Goal: Contribute content: Contribute content

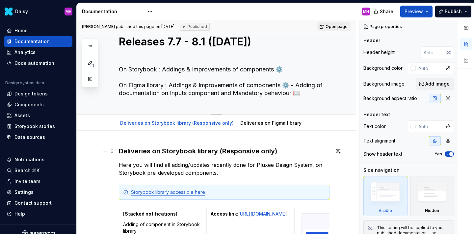
scroll to position [13, 0]
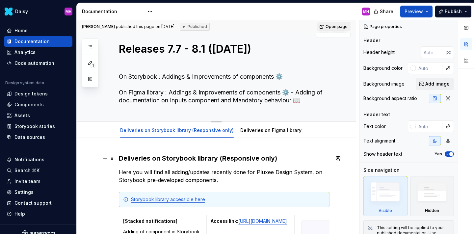
type textarea "*"
click at [187, 78] on textarea "On Storybook : Addings & Improvements of components ⚙️ On Figma library : Addin…" at bounding box center [223, 88] width 211 height 34
click at [187, 76] on textarea "On Storybook : Addings & Improvements of components ⚙️ On Figma library : Addin…" at bounding box center [223, 88] width 211 height 34
type textarea "On Storybook : Addings (& Improvements of components ⚙️ On Figma library : Addi…"
type textarea "*"
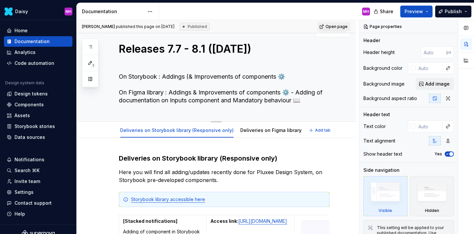
type textarea "On Storybook : Addings (I& Improvements of components ⚙️ On Figma library : Add…"
type textarea "*"
type textarea "On Storybook : Addings (Ic& Improvements of components ⚙️ On Figma library : Ad…"
type textarea "*"
type textarea "On Storybook : Addings (Ico& Improvements of components ⚙️ On Figma library : A…"
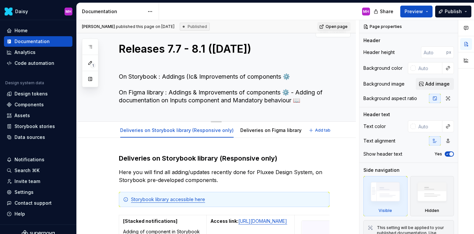
type textarea "*"
type textarea "On Storybook : Addings (Icon& Improvements of components ⚙️ On Figma library : …"
type textarea "*"
type textarea "On Storybook : Addings (Icon & Improvements of components ⚙️ On Figma library :…"
type textarea "*"
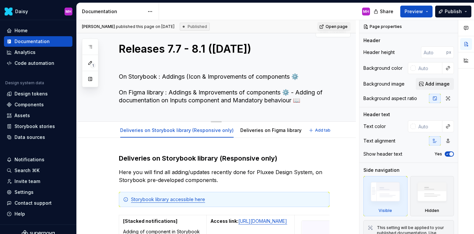
type textarea "On Storybook : Addings (Icon b& Improvements of components ⚙️ On Figma library …"
type textarea "*"
type textarea "On Storybook : Addings (Icon bu& Improvements of components ⚙️ On Figma library…"
type textarea "*"
type textarea "On Storybook : Addings (Icon but& Improvements of components ⚙️ On Figma librar…"
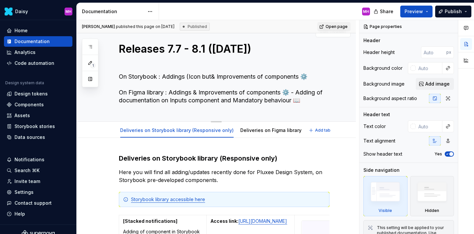
type textarea "*"
type textarea "On Storybook : Addings (Icon butt& Improvements of components ⚙️ On Figma libra…"
type textarea "*"
type textarea "On Storybook : Addings (Icon butto& Improvements of components ⚙️ On Figma libr…"
type textarea "*"
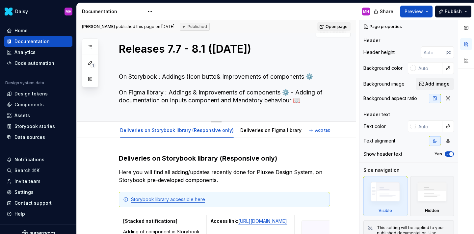
type textarea "On Storybook : Addings (Icon button& Improvements of components ⚙️ On Figma lib…"
type textarea "*"
type textarea "On Storybook : Addings (Icon button & Improvements of components ⚙️ On Figma li…"
type textarea "*"
type textarea "On Storybook : Addings (Icon button p& Improvements of components ⚙️ On Figma l…"
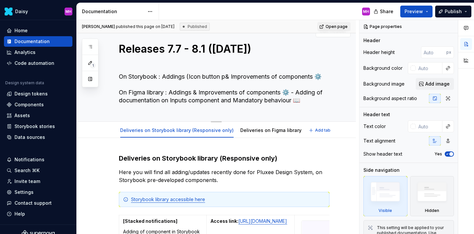
type textarea "*"
type textarea "On Storybook : Addings (Icon button pr& Improvements of components ⚙️ On Figma …"
type textarea "*"
type textarea "On Storybook : Addings (Icon button pri& Improvements of components ⚙️ On Figma…"
type textarea "*"
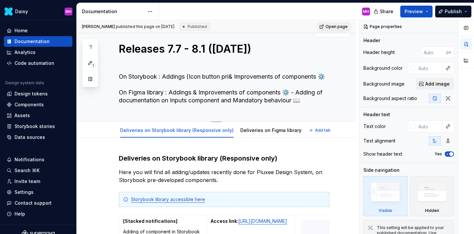
type textarea "On Storybook : Addings (Icon button prim& Improvements of components ⚙️ On Figm…"
type textarea "*"
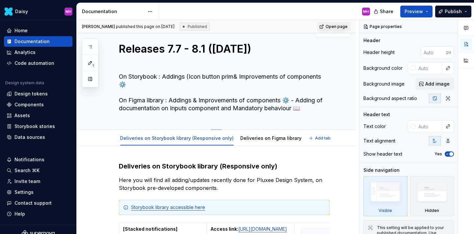
type textarea "On Storybook : Addings (Icon button prima& Improvements of components ⚙️ On Fig…"
type textarea "*"
type textarea "On Storybook : Addings (Icon button primar& Improvements of components ⚙️ On Fi…"
type textarea "*"
type textarea "On Storybook : Addings (Icon button primary& Improvements of components ⚙️ On F…"
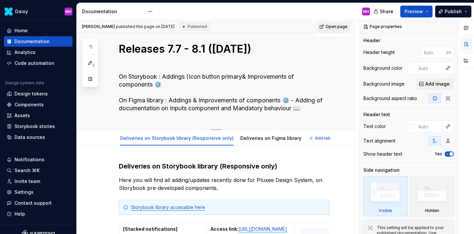
type textarea "*"
type textarea "On Storybook : Addings (Icon button primary)& Improvements of components ⚙️ On …"
type textarea "*"
type textarea "On Storybook : Addings (Icon button primary) & Improvements of components ⚙️ On…"
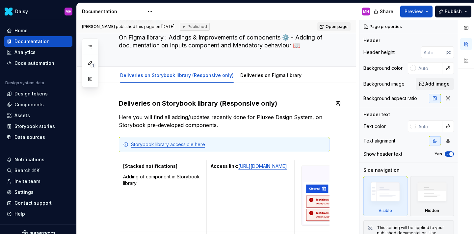
scroll to position [22, 0]
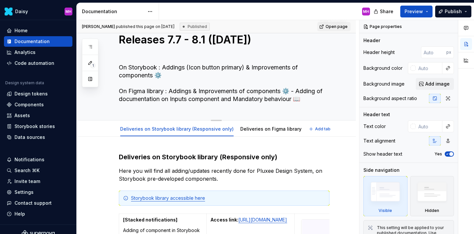
click at [244, 67] on textarea "On Storybook : Addings (Icon button primary) & Improvements of components ⚙️ On…" at bounding box center [223, 83] width 211 height 42
click at [189, 69] on textarea "On Storybook : Addings (Icon button primary) & Improvements of components ⚙️ On…" at bounding box center [223, 83] width 211 height 42
type textarea "*"
type textarea "On Storybook : Addings (SIcon button primary) & Improvements of components ⚙️ O…"
type textarea "*"
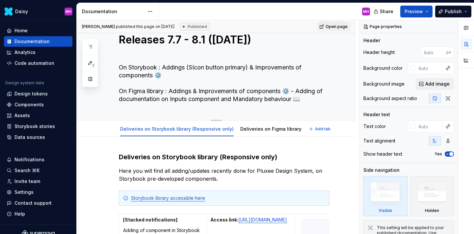
type textarea "On Storybook : Addings (StIcon button primary) & Improvements of components ⚙️ …"
type textarea "*"
type textarea "On Storybook : Addings (StaIcon button primary) & Improvements of components ⚙️…"
type textarea "*"
type textarea "On Storybook : Addings (StacIcon button primary) & Improvements of components ⚙…"
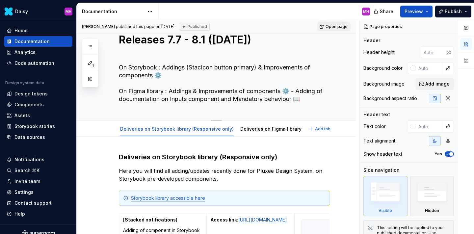
type textarea "*"
type textarea "On Storybook : Addings (StackIcon button primary) & Improvements of components …"
type textarea "*"
type textarea "On Storybook : Addings (StackeIcon button primary) & Improvements of components…"
type textarea "*"
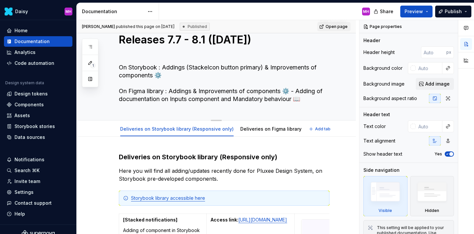
type textarea "On Storybook : Addings (StackedIcon button primary) & Improvements of component…"
type textarea "*"
type textarea "On Storybook : Addings (Stacked Icon button primary) & Improvements of componen…"
type textarea "*"
type textarea "On Storybook : Addings (Stacked nIcon button primary) & Improvements of compone…"
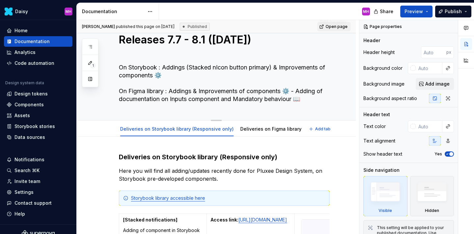
type textarea "*"
type textarea "On Storybook : Addings (Stacked noIcon button primary) & Improvements of compon…"
type textarea "*"
type textarea "On Storybook : Addings (Stacked notIcon button primary) & Improvements of compo…"
type textarea "*"
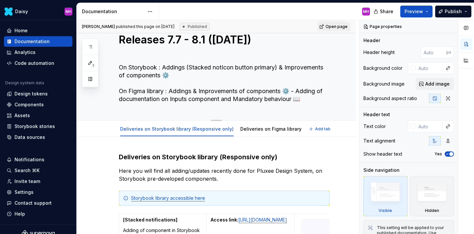
type textarea "On Storybook : Addings (Stacked notiIcon button primary) & Improvements of comp…"
type textarea "*"
type textarea "On Storybook : Addings (Stacked notifIcon button primary) & Improvements of com…"
type textarea "*"
type textarea "On Storybook : Addings (Stacked notifiIcon button primary) & Improvements of co…"
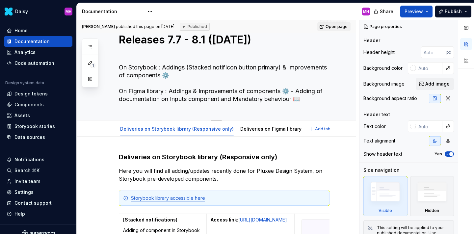
type textarea "*"
type textarea "On Storybook : Addings (Stacked notificIcon button primary) & Improvements of c…"
type textarea "*"
type textarea "On Storybook : Addings (Stacked notificaIcon button primary) & Improvements of …"
type textarea "*"
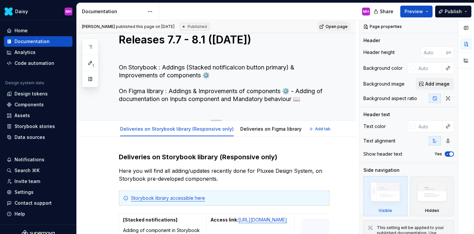
type textarea "On Storybook : Addings (Stacked notificatIcon button primary) & Improvements of…"
type textarea "*"
type textarea "On Storybook : Addings (Stacked notificatiIcon button primary) & Improvements o…"
type textarea "*"
type textarea "On Storybook : Addings (Stacked notificatioIcon button primary) & Improvements …"
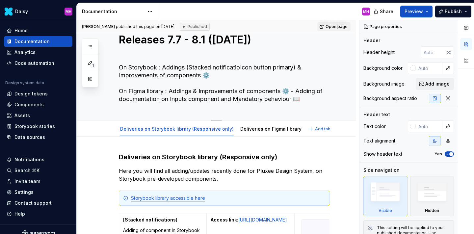
type textarea "*"
type textarea "On Storybook : Addings (Stacked notificationIcon button primary) & Improvements…"
type textarea "*"
type textarea "On Storybook : Addings (Stacked notificationsIcon button primary) & Improvement…"
type textarea "*"
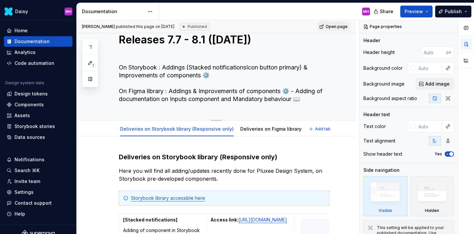
type textarea "On Storybook : Addings (Stacked notifications,Icon button primary) & Improvemen…"
type textarea "*"
type textarea "On Storybook : Addings (Stacked notifications, Icon button primary) & Improveme…"
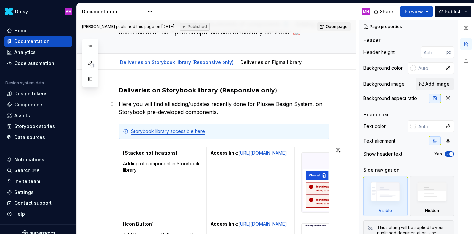
scroll to position [0, 0]
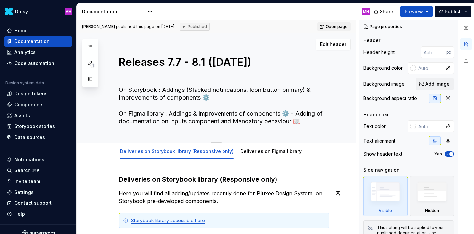
type textarea "*"
click at [306, 90] on textarea "On Storybook : Addings (Stacked notifications, Icon button primary) & Improveme…" at bounding box center [223, 106] width 211 height 42
type textarea "On Storybook : Addings (Stacked notifications, Icon button primary,) & Improvem…"
type textarea "*"
type textarea "On Storybook : Addings (Stacked notifications, Icon button primary, ) & Improve…"
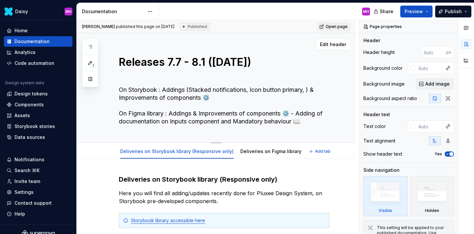
type textarea "*"
click at [242, 96] on textarea "On Storybook : Addings (Stacked notifications, Icon button primary, ) & Improve…" at bounding box center [223, 106] width 211 height 42
type textarea "On Storybook : Addings (Stacked notifications, Icon button primary, ) & Improve…"
type textarea "*"
type textarea "On Storybook : Addings (Stacked notifications, Icon button primary, ) & Improve…"
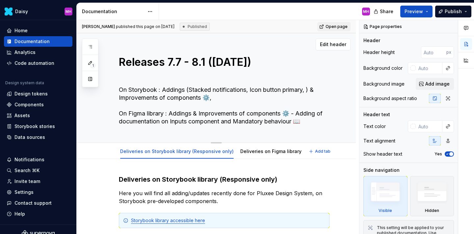
type textarea "*"
type textarea "On Storybook : Addings (Stacked notifications, Icon button primary, ) & Improve…"
type textarea "*"
type textarea "On Storybook : Addings (Stacked notifications, Icon button primary, ) & Improve…"
type textarea "*"
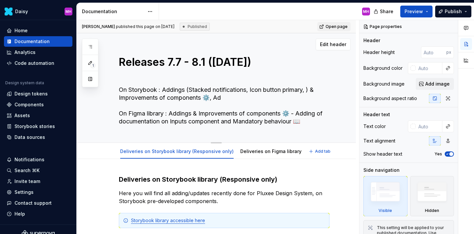
type textarea "On Storybook : Addings (Stacked notifications, Icon button primary, ) & Improve…"
type textarea "*"
type textarea "On Storybook : Addings (Stacked notifications, Icon button primary, ) & Improve…"
type textarea "*"
type textarea "On Storybook : Addings (Stacked notifications, Icon button primary, ) & Improve…"
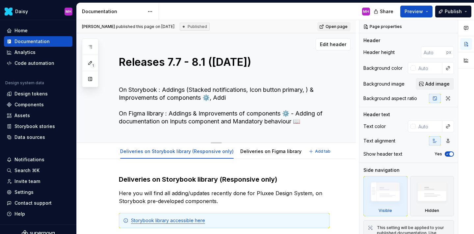
type textarea "*"
type textarea "On Storybook : Addings (Stacked notifications, Icon button primary, ) & Improve…"
type textarea "*"
type textarea "On Storybook : Addings (Stacked notifications, Icon button primary, ) & Improve…"
type textarea "*"
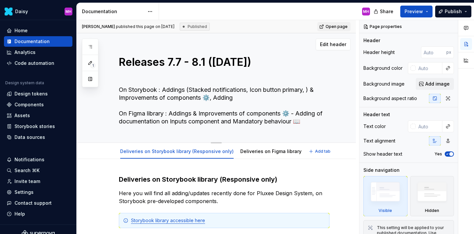
type textarea "On Storybook : Addings (Stacked notifications, Icon button primary, ) & Improve…"
type textarea "*"
type textarea "On Storybook : Addings (Stacked notifications, Icon button primary, ) & Improve…"
type textarea "*"
type textarea "On Storybook : Addings (Stacked notifications, Icon button primary, ) & Improve…"
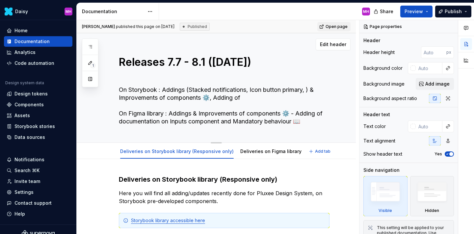
type textarea "*"
type textarea "On Storybook : Addings (Stacked notifications, Icon button primary, ) & Improve…"
type textarea "*"
type textarea "On Storybook : Addings (Stacked notifications, Icon button primary, ) & Improve…"
type textarea "*"
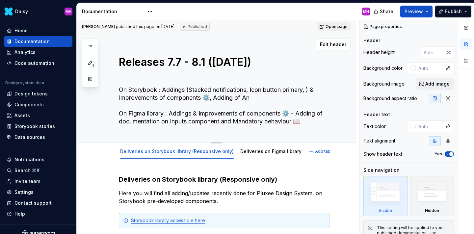
type textarea "On Storybook : Addings (Stacked notifications, Icon button primary, ) & Improve…"
type textarea "*"
type textarea "On Storybook : Addings (Stacked notifications, Icon button primary, ) & Improve…"
type textarea "*"
type textarea "On Storybook : Addings (Stacked notifications, Icon button primary, ) & Improve…"
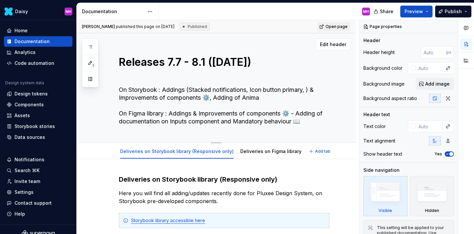
type textarea "*"
type textarea "On Storybook : Addings (Stacked notifications, Icon button primary, ) & Improve…"
type textarea "*"
type textarea "On Storybook : Addings (Stacked notifications, Icon button primary, ) & Improve…"
type textarea "*"
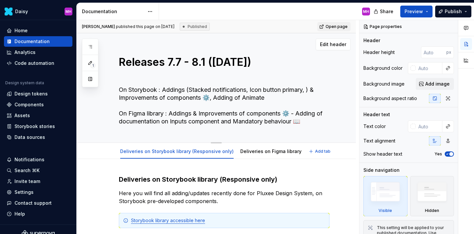
type textarea "On Storybook : Addings (Stacked notifications, Icon button primary, ) & Improve…"
type textarea "*"
type textarea "On Storybook : Addings (Stacked notifications, Icon button primary, ) & Improve…"
type textarea "*"
type textarea "On Storybook : Addings (Stacked notifications, Icon button primary, ) & Improve…"
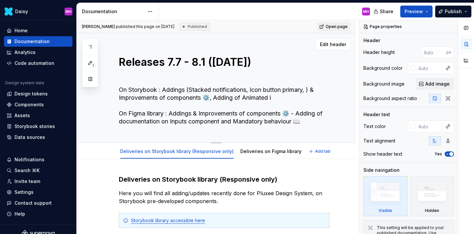
type textarea "*"
type textarea "On Storybook : Addings (Stacked notifications, Icon button primary, ) & Improve…"
type textarea "*"
type textarea "On Storybook : Addings (Stacked notifications, Icon button primary, ) & Improve…"
type textarea "*"
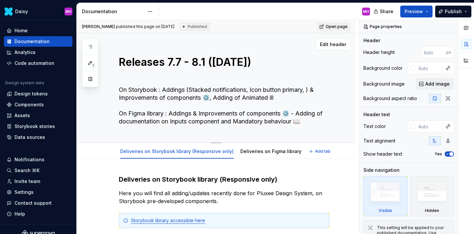
type textarea "On Storybook : Addings (Stacked notifications, Icon button primary, ) & Improve…"
type textarea "*"
type textarea "On Storybook : Addings (Stacked notifications, Icon button primary, ) & Improve…"
type textarea "*"
type textarea "On Storybook : Addings (Stacked notifications, Icon button primary, ) & Improve…"
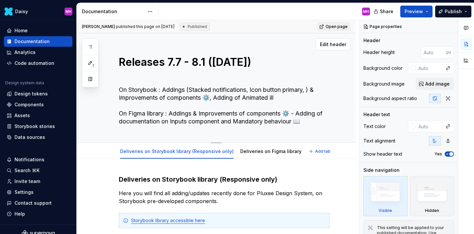
type textarea "*"
type textarea "On Storybook : Addings (Stacked notifications, Icon button primary, ) & Improve…"
type textarea "*"
type textarea "On Storybook : Addings (Stacked notifications, Icon button primary, ) & Improve…"
type textarea "*"
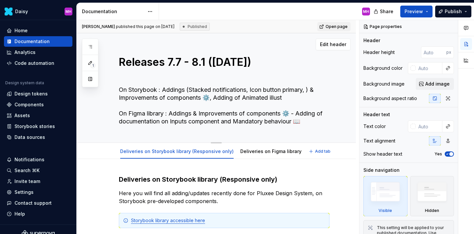
type textarea "On Storybook : Addings (Stacked notifications, Icon button primary, ) & Improve…"
type textarea "*"
type textarea "On Storybook : Addings (Stacked notifications, Icon button primary, ) & Improve…"
type textarea "*"
type textarea "On Storybook : Addings (Stacked notifications, Icon button primary, ) & Improve…"
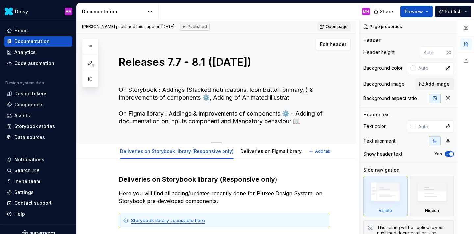
type textarea "*"
type textarea "On Storybook : Addings (Stacked notifications, Icon button primary, ) & Improve…"
type textarea "*"
type textarea "On Storybook : Addings (Stacked notifications, Icon button primary, ) & Improve…"
type textarea "*"
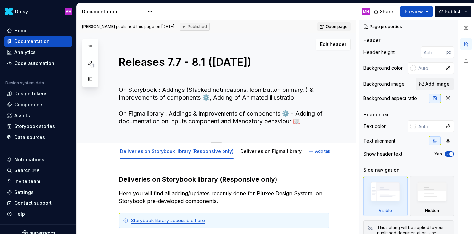
type textarea "On Storybook : Addings (Stacked notifications, Icon button primary, ) & Improve…"
type textarea "*"
type textarea "On Storybook : Addings (Stacked notifications, Icon button primary, ) & Improve…"
type textarea "*"
type textarea "On Storybook : Addings (Stacked notifications, Icon button primary, ) & Improve…"
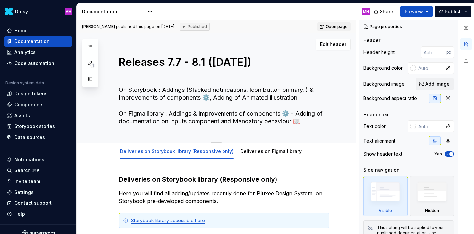
type textarea "*"
click at [300, 100] on textarea "On Storybook : Addings (Stacked notifications, Icon button primary, ) & Improve…" at bounding box center [223, 106] width 211 height 42
paste textarea "🌆"
type textarea "On Storybook : Addings (Stacked notifications, Icon button primary, ) & Improve…"
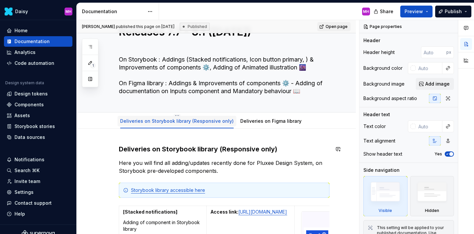
scroll to position [28, 0]
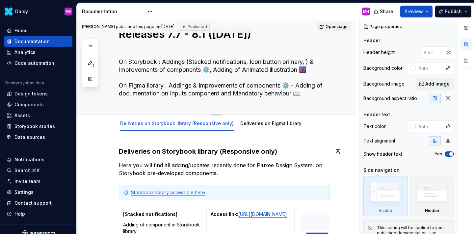
type textarea "*"
click at [309, 63] on textarea "On Storybook : Addings (Stacked notifications, Icon button primary, ) & Improve…" at bounding box center [223, 78] width 211 height 42
type textarea "On Storybook : Addings (Stacked notifications, Icon button primary,) & Improvem…"
type textarea "*"
type textarea "On Storybook : Addings (Stacked notifications, Icon button primary) & Improveme…"
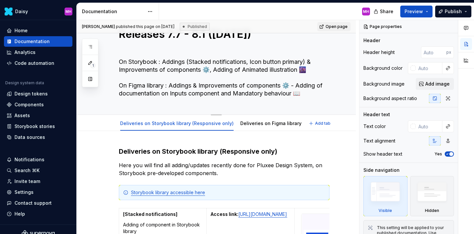
click at [202, 71] on textarea "On Storybook : Addings (Stacked notifications, Icon button primary) & Improveme…" at bounding box center [223, 78] width 211 height 42
click at [204, 70] on textarea "On Storybook : Addings (Stacked notifications, Icon button primary) & Improveme…" at bounding box center [223, 78] width 211 height 42
type textarea "*"
type textarea "On Storybook : Addings (Stacked notifications, Icon button primary) & Improveme…"
type textarea "*"
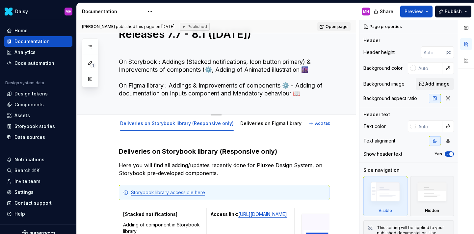
type textarea "On Storybook : Addings (Stacked notifications, Icon button primary) & Improveme…"
type textarea "*"
type textarea "On Storybook : Addings (Stacked notifications, Icon button primary) & Improveme…"
type textarea "*"
type textarea "On Storybook : Addings (Stacked notifications, Icon button primary) & Improveme…"
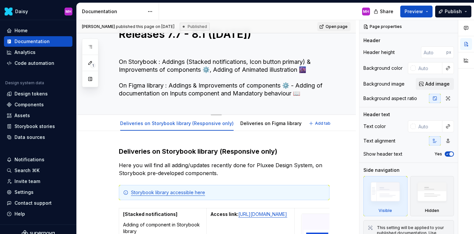
type textarea "*"
type textarea "On Storybook : Addings (Stacked notifications, Icon button primary) & Improveme…"
type textarea "*"
type textarea "On Storybook : Addings (Stacked notifications, Icon button primary) & Improveme…"
type textarea "*"
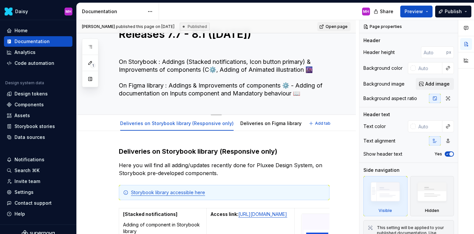
type textarea "On Storybook : Addings (Stacked notifications, Icon button primary) & Improveme…"
type textarea "*"
type textarea "On Storybook : Addings (Stacked notifications, Icon button primary) & Improveme…"
type textarea "*"
type textarea "On Storybook : Addings (Stacked notifications, Icon button primary) & Improveme…"
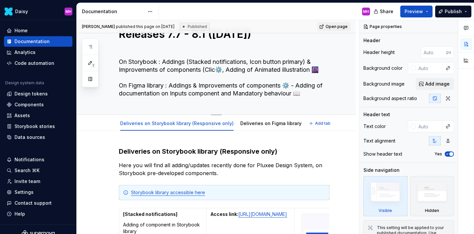
type textarea "*"
type textarea "On Storybook : Addings (Stacked notifications, Icon button primary) & Improveme…"
type textarea "*"
type textarea "On Storybook : Addings (Stacked notifications, Icon button primary) & Improveme…"
type textarea "*"
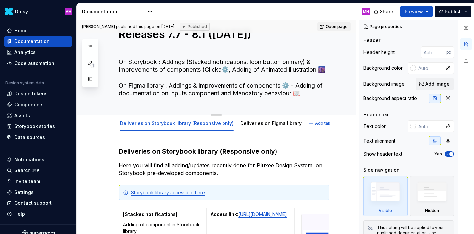
type textarea "On Storybook : Addings (Stacked notifications, Icon button primary) & Improveme…"
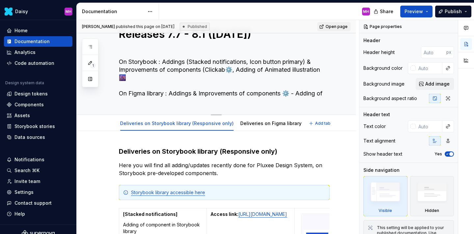
type textarea "*"
type textarea "On Storybook : Addings (Stacked notifications, Icon button primary) & Improveme…"
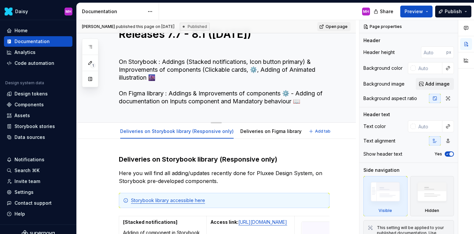
click at [252, 70] on textarea "On Storybook : Addings (Stacked notifications, Icon button primary) & Improveme…" at bounding box center [223, 82] width 211 height 50
click at [248, 71] on textarea "On Storybook : Addings (Stacked notifications, Icon button primary) & Improveme…" at bounding box center [223, 82] width 211 height 50
click at [271, 69] on textarea "On Storybook : Addings (Stacked notifications, Icon button primary) & Improveme…" at bounding box center [223, 82] width 211 height 50
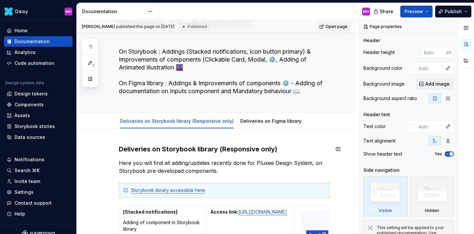
scroll to position [0, 0]
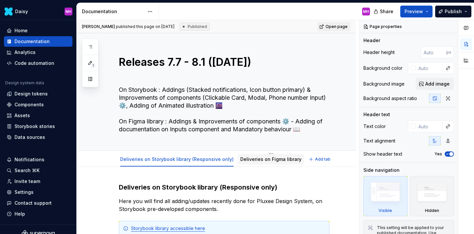
click at [253, 159] on link "Deliveries on Figma library" at bounding box center [270, 159] width 61 height 6
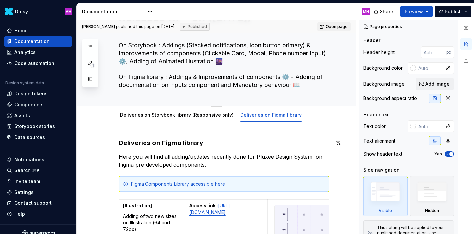
scroll to position [47, 0]
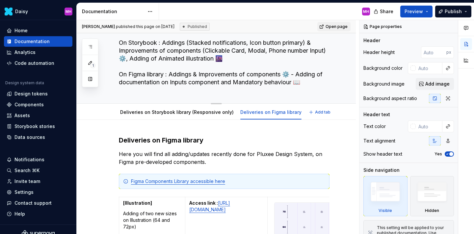
click at [176, 80] on textarea "On Storybook : Addings (Stacked notifications, Icon button primary) & Improveme…" at bounding box center [223, 63] width 211 height 50
click at [235, 79] on textarea "On Storybook : Addings (Stacked notifications, Icon button primary) & Improveme…" at bounding box center [223, 63] width 211 height 50
drag, startPoint x: 294, startPoint y: 83, endPoint x: 171, endPoint y: 83, distance: 123.1
click at [171, 83] on textarea "On Storybook : Addings (Stacked notifications, Icon button primary) & Improveme…" at bounding box center [223, 63] width 211 height 50
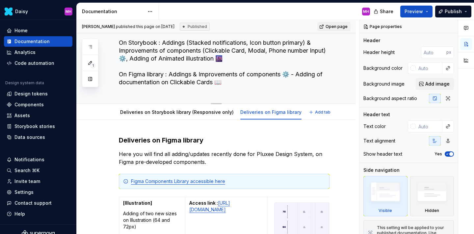
click at [172, 82] on textarea "On Storybook : Addings (Stacked notifications, Icon button primary) & Improveme…" at bounding box center [223, 63] width 211 height 50
click at [207, 83] on textarea "On Storybook : Addings (Stacked notifications, Icon button primary) & Improveme…" at bounding box center [223, 63] width 211 height 50
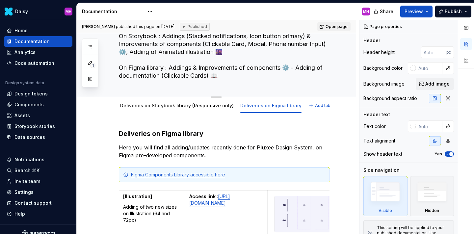
scroll to position [51, 0]
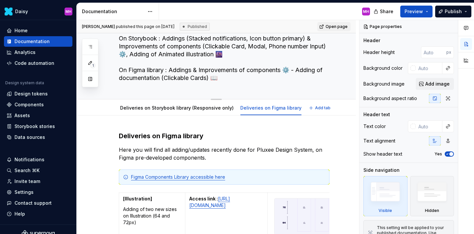
click at [236, 78] on textarea "On Storybook : Addings (Stacked notifications, Icon button primary) & Improveme…" at bounding box center [223, 58] width 211 height 50
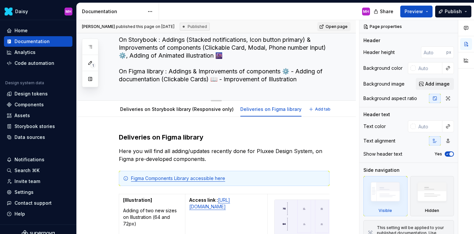
click at [208, 79] on textarea "On Storybook : Addings (Stacked notifications, Icon button primary) & Improveme…" at bounding box center [223, 60] width 211 height 50
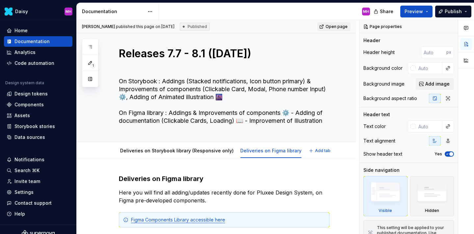
scroll to position [5, 0]
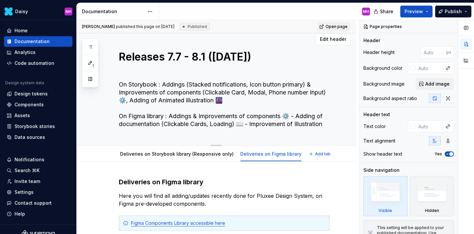
click at [183, 117] on textarea "On Storybook : Addings (Stacked notifications, Icon button primary) & Improveme…" at bounding box center [223, 104] width 211 height 50
click at [285, 116] on textarea "On Storybook : Addings (Stacked notifications, Icon button primary) & Improveme…" at bounding box center [223, 104] width 211 height 50
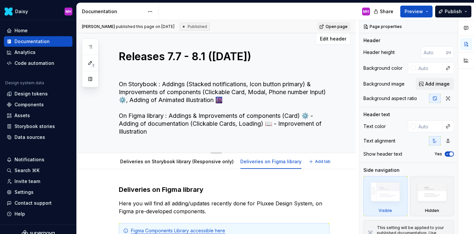
scroll to position [5, 0]
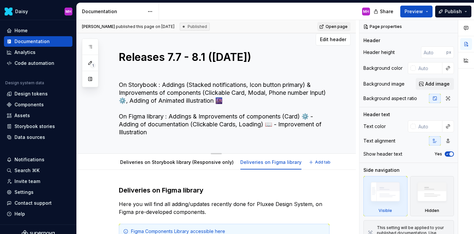
click at [195, 118] on textarea "On Storybook : Addings (Stacked notifications, Icon button primary) & Improveme…" at bounding box center [223, 109] width 211 height 58
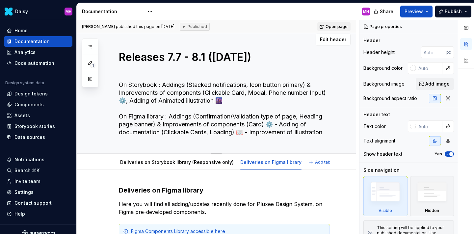
click at [151, 124] on textarea "On Storybook : Addings (Stacked notifications, Icon button primary) & Improveme…" at bounding box center [223, 109] width 211 height 58
drag, startPoint x: 154, startPoint y: 124, endPoint x: 304, endPoint y: 114, distance: 150.7
click at [304, 114] on textarea "On Storybook : Addings (Stacked notifications, Icon button primary) & Improveme…" at bounding box center [223, 109] width 211 height 58
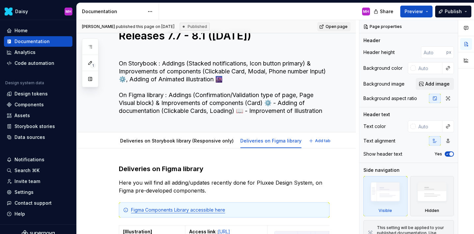
scroll to position [0, 0]
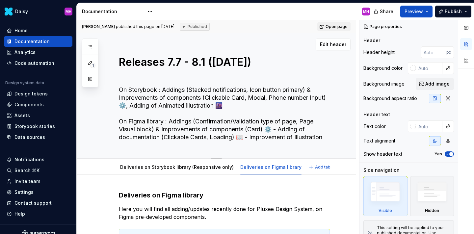
drag, startPoint x: 222, startPoint y: 105, endPoint x: 216, endPoint y: 105, distance: 5.3
click at [216, 105] on textarea "On Storybook : Addings (Stacked notifications, Icon button primary) & Improveme…" at bounding box center [223, 114] width 211 height 58
click at [327, 138] on textarea "On Storybook : Addings (Stacked notifications, Icon button primary) & Improveme…" at bounding box center [223, 114] width 211 height 58
paste textarea "🌆"
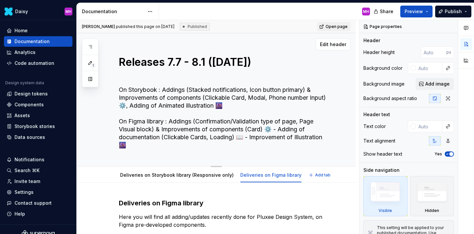
click at [324, 137] on textarea "On Storybook : Addings (Stacked notifications, Icon button primary) & Improveme…" at bounding box center [223, 118] width 211 height 66
click at [119, 146] on textarea "On Storybook : Addings (Stacked notifications, Icon button primary) & Improveme…" at bounding box center [223, 118] width 211 height 66
drag, startPoint x: 180, startPoint y: 146, endPoint x: 116, endPoint y: 90, distance: 84.9
click at [116, 90] on div "Releases 7.7 - 8.1 ([DATE]) On Storybook : Addings (Stacked notifications, Icon…" at bounding box center [216, 99] width 279 height 133
click at [154, 99] on textarea "On Storybook : Addings (Stacked notifications, Icon button primary) & Improveme…" at bounding box center [223, 118] width 211 height 66
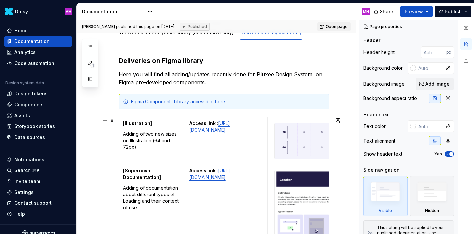
scroll to position [147, 0]
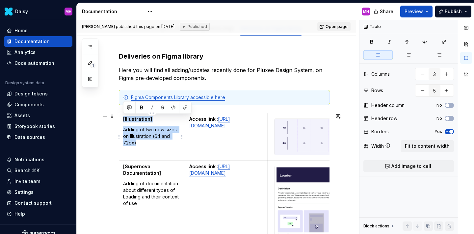
drag, startPoint x: 122, startPoint y: 119, endPoint x: 141, endPoint y: 141, distance: 28.7
click at [141, 141] on td "[Illustration] Adding of two new sizes on Illustration (64 and 72px)" at bounding box center [152, 136] width 66 height 47
copy td "[Illustration] Adding of two new sizes on Illustration (64 and 72px)"
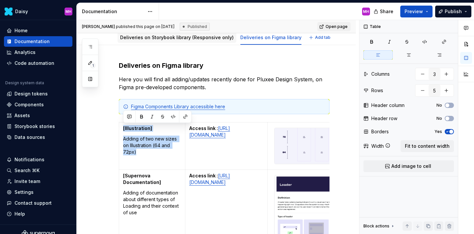
click at [170, 38] on link "Deliveries on Storybook library (Responsive only)" at bounding box center [177, 38] width 114 height 6
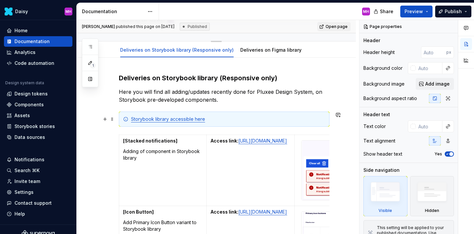
scroll to position [128, 0]
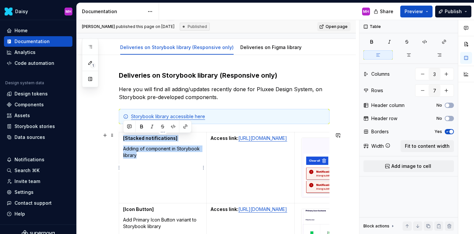
drag, startPoint x: 122, startPoint y: 138, endPoint x: 143, endPoint y: 158, distance: 29.3
click at [143, 158] on td "[Stacked notifications] Adding of component in Storybook library" at bounding box center [163, 167] width 88 height 71
copy td "[Stacked notifications] Adding of component in Storybook library"
click at [139, 161] on td "[Stacked notifications] Adding of component in Storybook library" at bounding box center [163, 167] width 88 height 71
drag, startPoint x: 139, startPoint y: 156, endPoint x: 123, endPoint y: 137, distance: 25.2
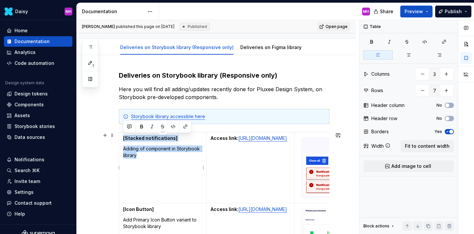
click at [123, 137] on td "[Stacked notifications] Adding of component in Storybook library" at bounding box center [163, 167] width 88 height 71
copy td "[Stacked notifications] Adding of component in Storybook library"
click at [139, 156] on p "Adding of component in Storybook library" at bounding box center [162, 151] width 79 height 13
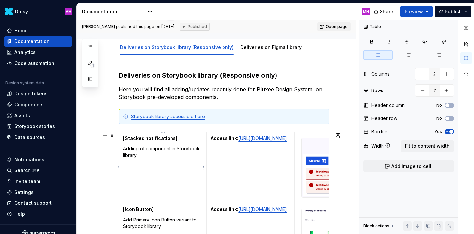
click at [123, 148] on p "Adding of component in Storybook library" at bounding box center [162, 151] width 79 height 13
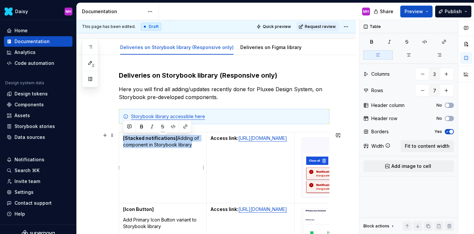
drag, startPoint x: 196, startPoint y: 144, endPoint x: 122, endPoint y: 137, distance: 74.1
click at [122, 137] on td "[Stacked notifications] Adding of component in Storybook library" at bounding box center [163, 167] width 88 height 71
copy p "[Stacked notifications] Adding of component in Storybook library"
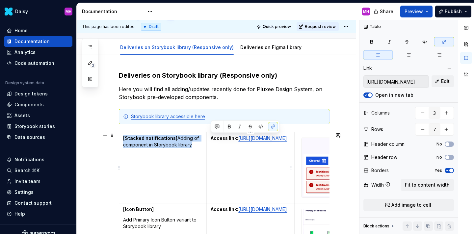
drag, startPoint x: 210, startPoint y: 137, endPoint x: 256, endPoint y: 161, distance: 51.4
click at [256, 161] on td "Access link: [URL][DOMAIN_NAME]" at bounding box center [251, 167] width 88 height 71
copy p "Access link: [URL][DOMAIN_NAME]"
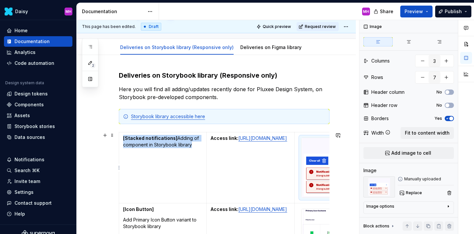
click at [313, 155] on img at bounding box center [338, 168] width 73 height 60
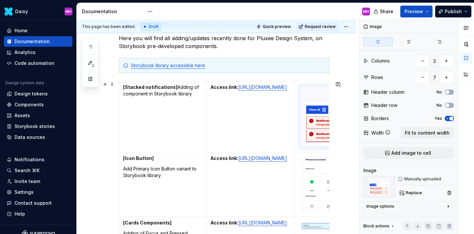
scroll to position [180, 0]
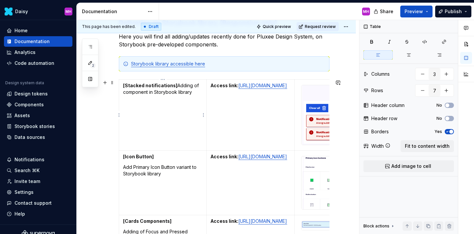
click at [177, 86] on p "[Stacked notifications] Adding of component in Storybook library" at bounding box center [162, 88] width 79 height 13
click at [176, 86] on p "[Stacked notifications] Adding of component in Storybook library" at bounding box center [162, 88] width 79 height 13
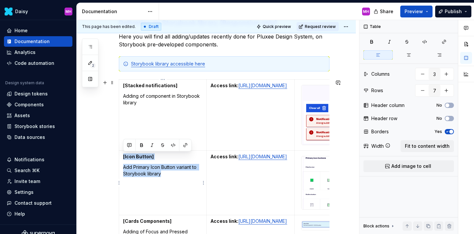
drag, startPoint x: 166, startPoint y: 175, endPoint x: 120, endPoint y: 156, distance: 50.0
click at [120, 156] on td "[Icon Button] Add Primary Icon Button variant to Storybook library" at bounding box center [163, 183] width 88 height 64
copy td "[Icon Button] Add Primary Icon Button variant to Storybook library"
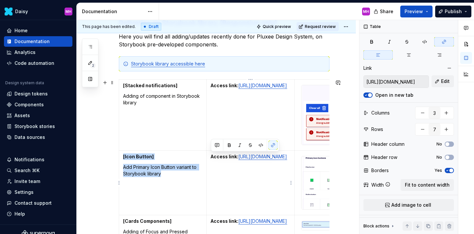
drag, startPoint x: 260, startPoint y: 178, endPoint x: 211, endPoint y: 159, distance: 52.9
click at [211, 159] on p "Access link: [URL][DOMAIN_NAME]" at bounding box center [250, 156] width 79 height 7
copy p "Access link: [URL][DOMAIN_NAME]"
click at [309, 179] on img at bounding box center [338, 182] width 73 height 53
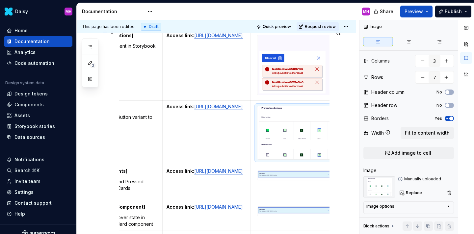
scroll to position [0, 0]
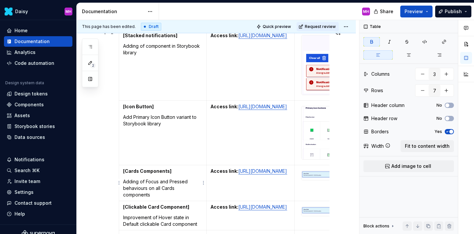
click at [143, 173] on strong "[Cards Components]" at bounding box center [147, 171] width 48 height 6
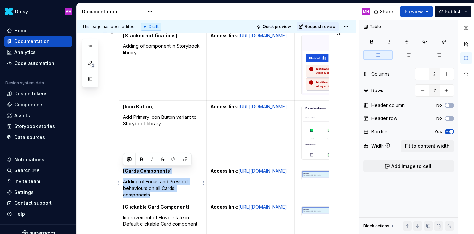
drag, startPoint x: 123, startPoint y: 172, endPoint x: 156, endPoint y: 193, distance: 38.5
click at [156, 193] on td "[Cards Components] Adding of Focus and Pressed behaviours on all Cards componen…" at bounding box center [163, 183] width 88 height 36
copy td "[Cards Components] Adding of Focus and Pressed behaviours on all Cards componen…"
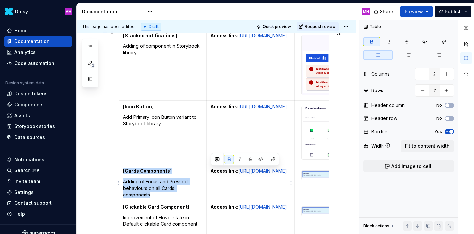
drag, startPoint x: 211, startPoint y: 171, endPoint x: 241, endPoint y: 172, distance: 30.0
click at [241, 172] on p "Access link: [URL][DOMAIN_NAME]" at bounding box center [250, 171] width 79 height 7
copy strong "Access link:"
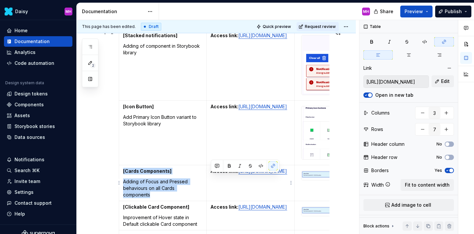
drag, startPoint x: 274, startPoint y: 192, endPoint x: 211, endPoint y: 178, distance: 63.7
click at [211, 174] on p "Access link: [URL][DOMAIN_NAME]" at bounding box center [250, 171] width 79 height 7
copy link "[URL][DOMAIN_NAME]"
click at [313, 178] on img at bounding box center [338, 175] width 73 height 9
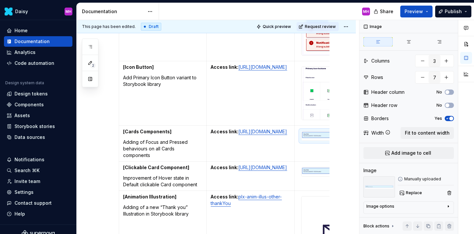
scroll to position [284, 0]
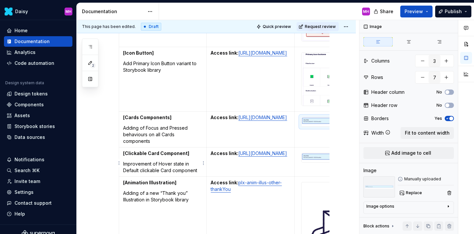
click at [127, 151] on strong "[Clickable Card Component]" at bounding box center [156, 153] width 66 height 6
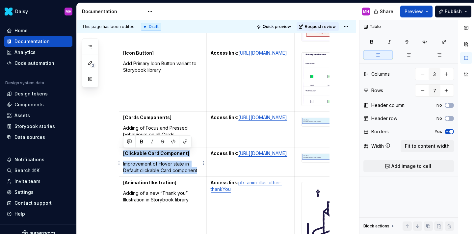
drag, startPoint x: 121, startPoint y: 153, endPoint x: 199, endPoint y: 168, distance: 79.1
click at [199, 168] on td "[Clickable Card Component] Improvement of Hover state in Default clickable Card…" at bounding box center [163, 161] width 88 height 29
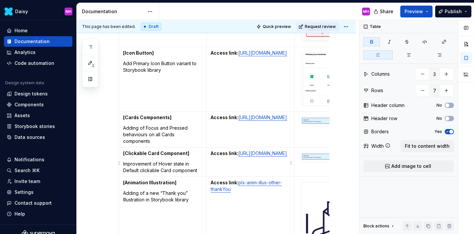
click at [210, 159] on td "Access link: [URL][DOMAIN_NAME]" at bounding box center [251, 161] width 88 height 29
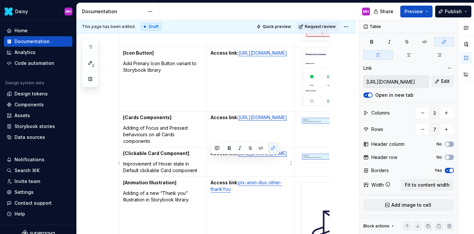
drag, startPoint x: 210, startPoint y: 159, endPoint x: 274, endPoint y: 175, distance: 65.1
click at [274, 157] on p "Access link: [URL][DOMAIN_NAME]" at bounding box center [250, 153] width 79 height 7
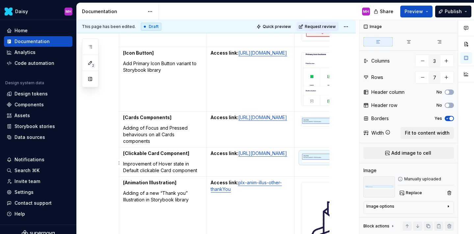
click at [310, 161] on img at bounding box center [338, 157] width 73 height 9
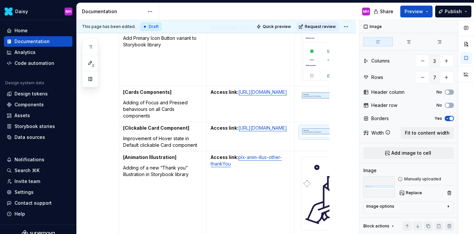
scroll to position [312, 0]
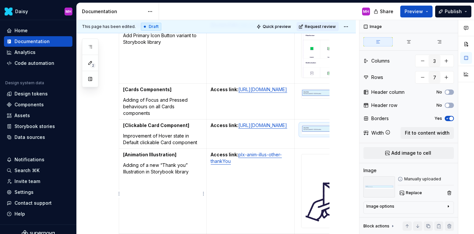
click at [123, 157] on strong "[Animation Illustration]" at bounding box center [149, 155] width 53 height 6
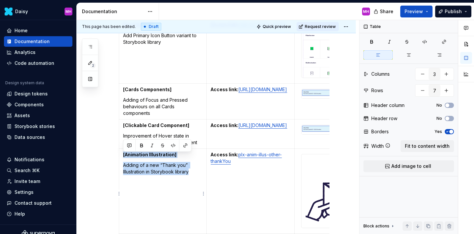
drag, startPoint x: 122, startPoint y: 157, endPoint x: 191, endPoint y: 181, distance: 72.3
click at [191, 181] on td "[Animation Illustration] Adding of a new “Thank you” Illustration in Storybook …" at bounding box center [163, 190] width 88 height 85
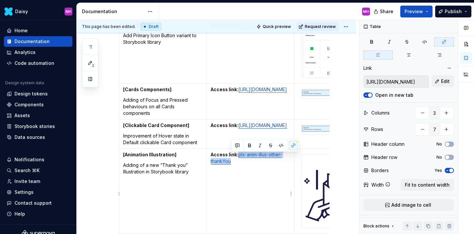
drag, startPoint x: 235, startPoint y: 166, endPoint x: 239, endPoint y: 158, distance: 9.4
click at [239, 158] on p "Access link: plx-anim-illus-other-thankYou" at bounding box center [250, 157] width 79 height 13
click at [175, 175] on p "Adding of a new “Thank you” Illustration in Storybook library" at bounding box center [162, 168] width 79 height 13
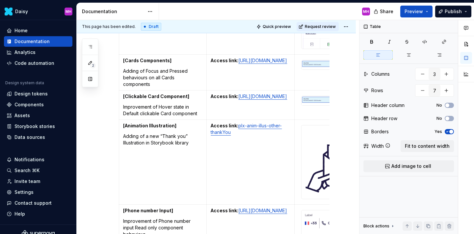
scroll to position [353, 0]
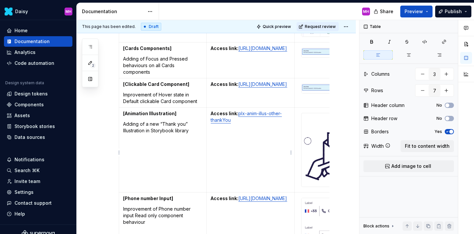
click at [246, 116] on link "plx-anim-illus-other-thankYou" at bounding box center [246, 117] width 71 height 12
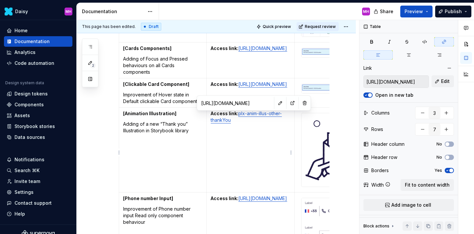
click at [245, 104] on input "[URL][DOMAIN_NAME]" at bounding box center [235, 103] width 74 height 12
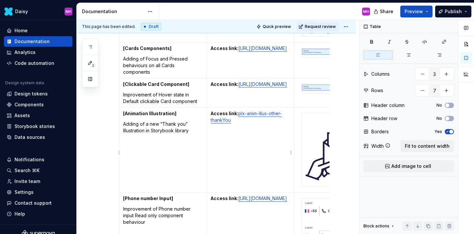
click at [256, 135] on td "Access link: plx-anim-illus-other-thankYou" at bounding box center [251, 149] width 88 height 85
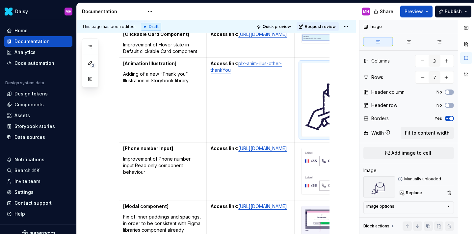
scroll to position [409, 0]
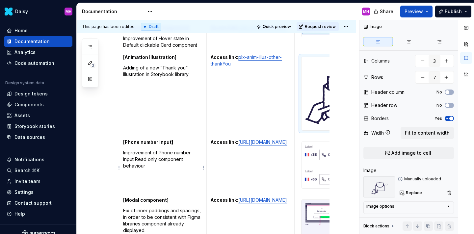
click at [125, 152] on p "Improvement of Phone number input Read only component behaviour" at bounding box center [162, 159] width 79 height 20
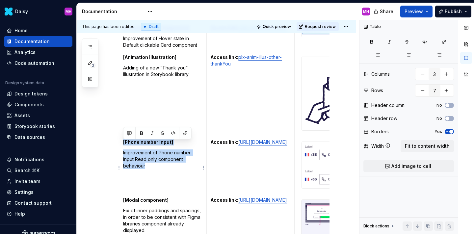
drag, startPoint x: 122, startPoint y: 143, endPoint x: 147, endPoint y: 169, distance: 35.8
click at [147, 169] on td "[Phone number Input] Improvement of Phone number input Read only component beha…" at bounding box center [163, 165] width 88 height 58
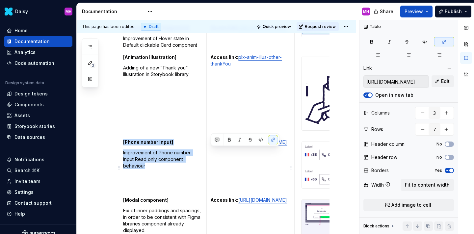
drag, startPoint x: 256, startPoint y: 167, endPoint x: 210, endPoint y: 152, distance: 48.2
click at [210, 152] on td "Access link: [URL][DOMAIN_NAME]" at bounding box center [251, 165] width 88 height 58
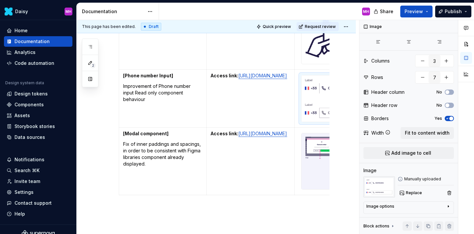
scroll to position [482, 0]
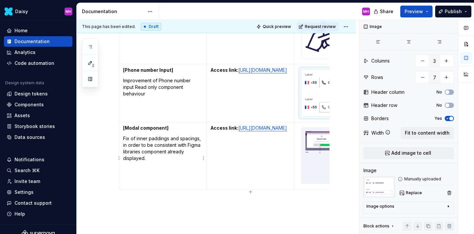
click at [156, 136] on td "[Modal component] Fix of inner paddings and spacings, in order to be consistent…" at bounding box center [163, 155] width 88 height 67
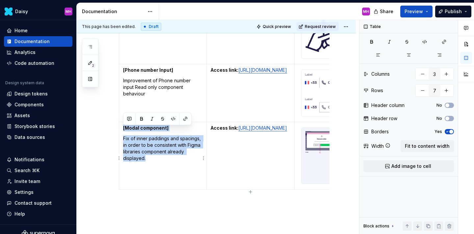
drag, startPoint x: 122, startPoint y: 131, endPoint x: 145, endPoint y: 159, distance: 36.8
click at [145, 159] on td "[Modal component] Fix of inner paddings and spacings, in order to be consistent…" at bounding box center [163, 155] width 88 height 67
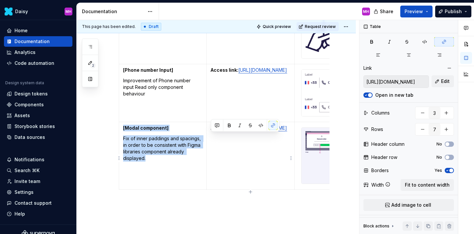
drag, startPoint x: 228, startPoint y: 152, endPoint x: 210, endPoint y: 137, distance: 23.2
click at [210, 137] on td "Access link: [URL][DOMAIN_NAME]" at bounding box center [251, 155] width 88 height 67
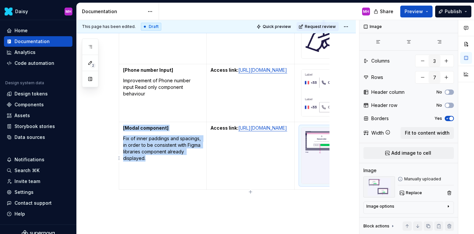
click at [319, 151] on img at bounding box center [338, 156] width 73 height 56
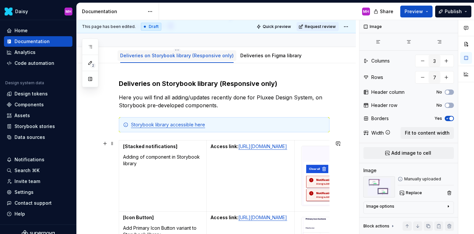
scroll to position [113, 0]
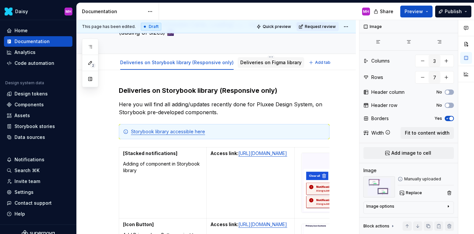
click at [248, 62] on link "Deliveries on Figma library" at bounding box center [270, 63] width 61 height 6
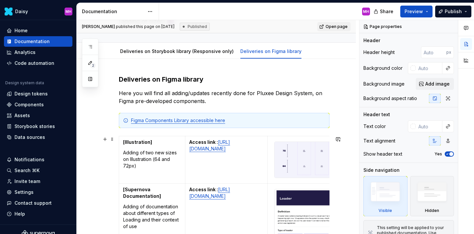
scroll to position [133, 0]
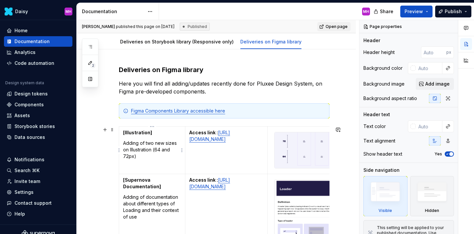
click at [128, 143] on p "Adding of two new sizes on Illustration (64 and 72px)" at bounding box center [152, 150] width 58 height 20
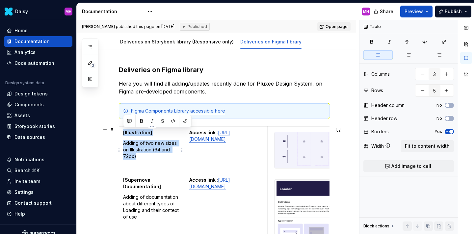
drag, startPoint x: 122, startPoint y: 134, endPoint x: 139, endPoint y: 156, distance: 28.0
click at [139, 156] on td "[Illustration] Adding of two new sizes on Illustration (64 and 72px)" at bounding box center [152, 150] width 66 height 47
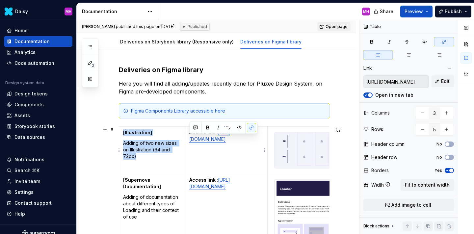
drag, startPoint x: 251, startPoint y: 166, endPoint x: 188, endPoint y: 139, distance: 68.3
click at [188, 139] on td "Access link : [URL][DOMAIN_NAME]" at bounding box center [226, 150] width 83 height 47
click at [284, 155] on img at bounding box center [328, 150] width 107 height 36
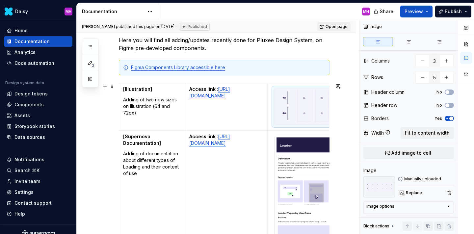
scroll to position [177, 0]
click at [139, 173] on p "Adding of documentation about different types of Loading and their context of u…" at bounding box center [152, 163] width 58 height 26
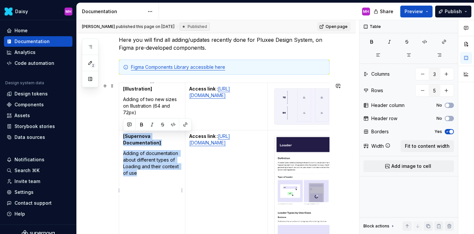
drag, startPoint x: 139, startPoint y: 173, endPoint x: 122, endPoint y: 135, distance: 41.7
click at [122, 135] on td "[Supernova Documentation] Adding of documentation about different types of Load…" at bounding box center [152, 190] width 66 height 120
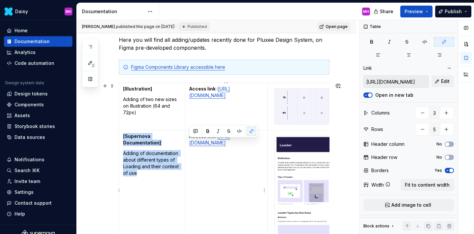
drag, startPoint x: 220, startPoint y: 163, endPoint x: 188, endPoint y: 143, distance: 37.3
click at [188, 143] on td "Access link : [URL][DOMAIN_NAME]" at bounding box center [226, 190] width 83 height 120
click at [297, 168] on img at bounding box center [328, 190] width 107 height 109
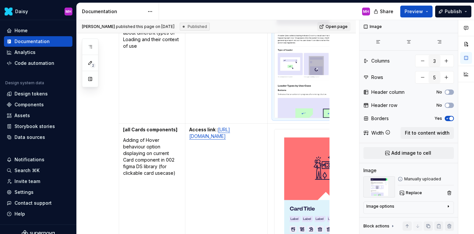
scroll to position [314, 0]
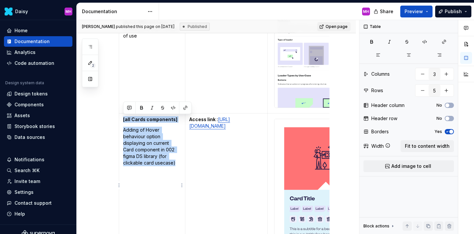
drag, startPoint x: 122, startPoint y: 119, endPoint x: 175, endPoint y: 167, distance: 72.0
click at [175, 167] on td "[all Cards components] Adding of Hover behaviour option displaying on current C…" at bounding box center [152, 185] width 66 height 144
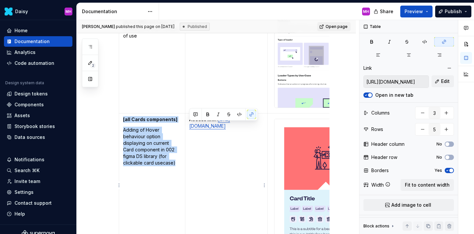
drag, startPoint x: 189, startPoint y: 126, endPoint x: 261, endPoint y: 148, distance: 75.2
click at [261, 129] on p "Access link : [URL][DOMAIN_NAME]" at bounding box center [226, 122] width 74 height 13
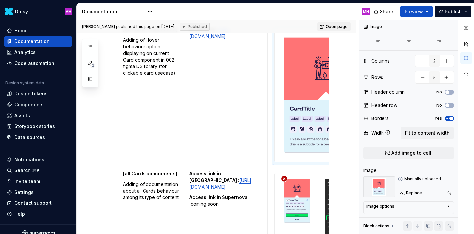
scroll to position [441, 0]
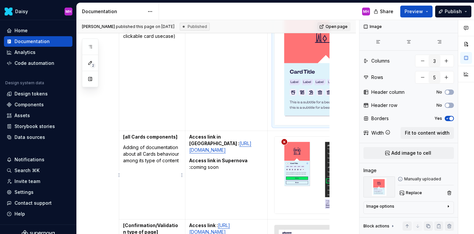
click at [126, 137] on strong "[all Cards components]" at bounding box center [150, 137] width 54 height 6
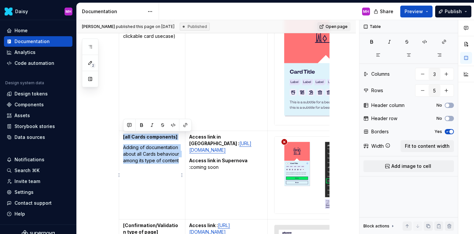
drag, startPoint x: 122, startPoint y: 136, endPoint x: 179, endPoint y: 162, distance: 62.2
click at [179, 162] on td "[all Cards components] Adding of documentation about all Cards behaviour among …" at bounding box center [152, 175] width 66 height 89
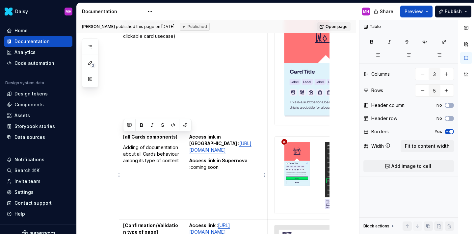
click at [188, 143] on td "Access link in [GEOGRAPHIC_DATA] : [URL][DOMAIN_NAME] Access link in Supernova …" at bounding box center [226, 175] width 83 height 89
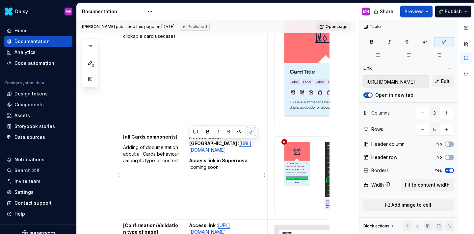
drag, startPoint x: 189, startPoint y: 143, endPoint x: 265, endPoint y: 164, distance: 78.8
click at [265, 164] on td "Access link in [GEOGRAPHIC_DATA] : [URL][DOMAIN_NAME] Access link in Supernova …" at bounding box center [226, 175] width 83 height 89
click at [231, 171] on p "Access link in Supernova : coming soon" at bounding box center [226, 163] width 74 height 13
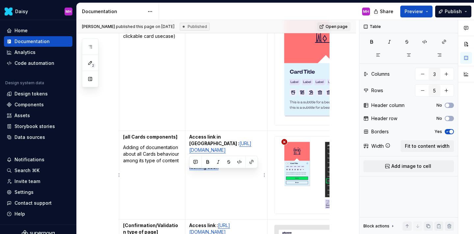
drag, startPoint x: 223, startPoint y: 182, endPoint x: 188, endPoint y: 175, distance: 35.2
click at [188, 175] on td "Access link in [GEOGRAPHIC_DATA] : [URL][DOMAIN_NAME] Access link in Supernova …" at bounding box center [226, 175] width 83 height 89
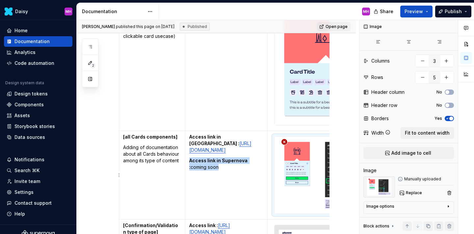
click at [297, 168] on img at bounding box center [328, 175] width 107 height 77
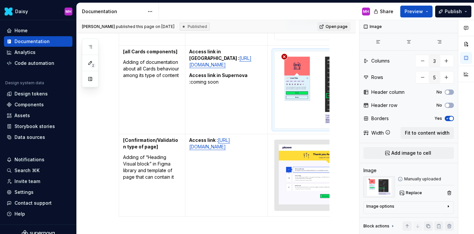
scroll to position [525, 0]
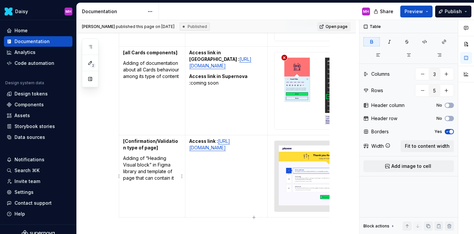
click at [127, 143] on strong "[Confirmation/Validation type of page]" at bounding box center [150, 144] width 55 height 12
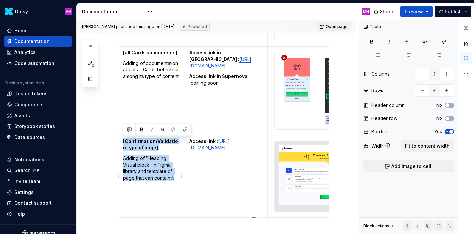
drag, startPoint x: 121, startPoint y: 141, endPoint x: 176, endPoint y: 179, distance: 66.9
click at [177, 179] on td "[Confirmation/Validation type of page] Adding of “Heading Visual block” in Figm…" at bounding box center [152, 176] width 66 height 82
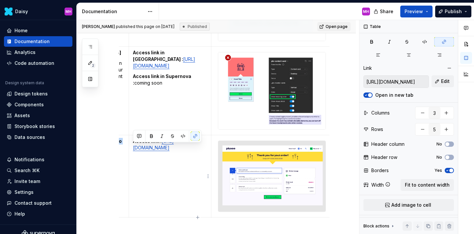
drag, startPoint x: 206, startPoint y: 167, endPoint x: 133, endPoint y: 148, distance: 75.8
click at [133, 148] on p "Access link : [URL][DOMAIN_NAME]" at bounding box center [170, 144] width 74 height 13
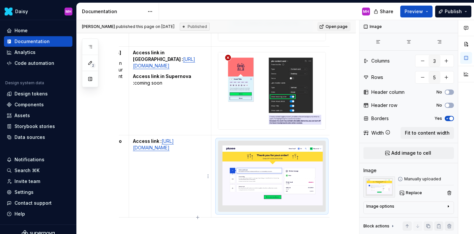
click at [193, 187] on td "Access link : [URL][DOMAIN_NAME]" at bounding box center [170, 176] width 83 height 82
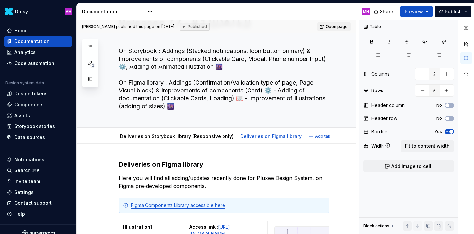
scroll to position [0, 0]
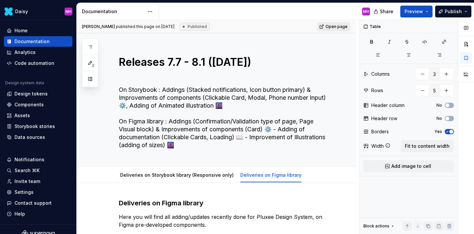
click at [333, 26] on span "Open page" at bounding box center [337, 26] width 22 height 5
click at [442, 14] on button "Publish" at bounding box center [453, 12] width 36 height 12
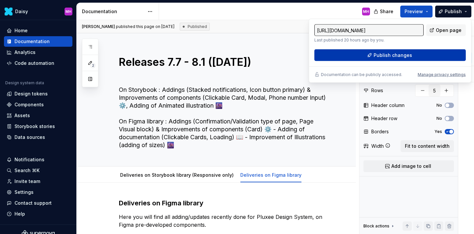
click at [329, 61] on button "Publish changes" at bounding box center [389, 55] width 151 height 12
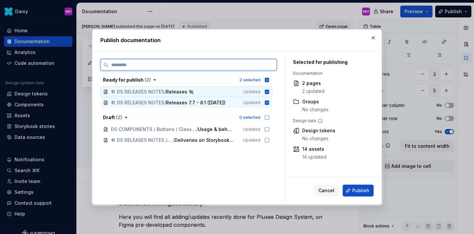
click at [269, 89] on icon at bounding box center [266, 91] width 5 height 5
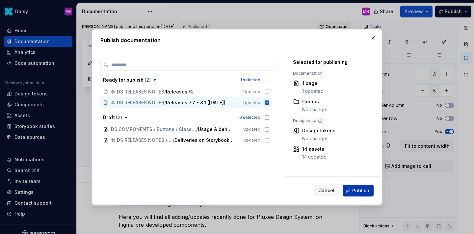
click at [350, 189] on button "Publish" at bounding box center [358, 191] width 31 height 12
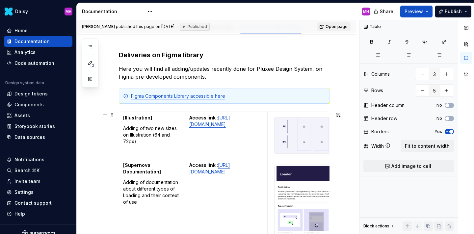
scroll to position [161, 0]
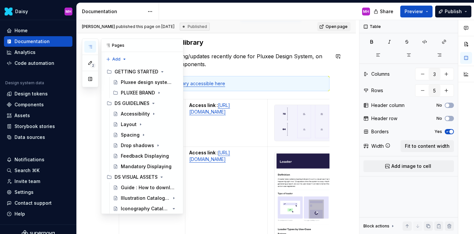
click at [91, 48] on icon "button" at bounding box center [90, 46] width 5 height 5
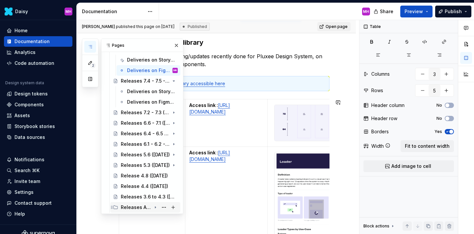
click at [132, 207] on div "Releases Archives" at bounding box center [136, 207] width 31 height 7
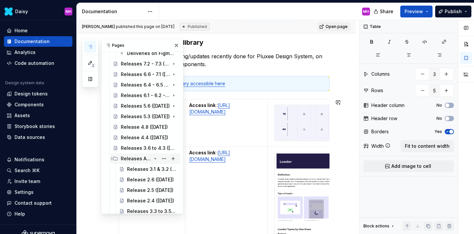
scroll to position [296, 0]
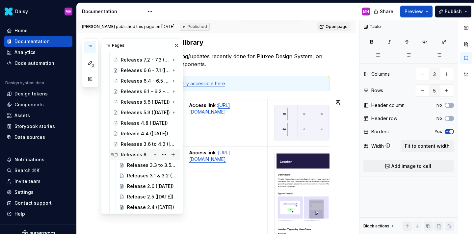
click at [154, 154] on icon "Page tree" at bounding box center [155, 154] width 5 height 5
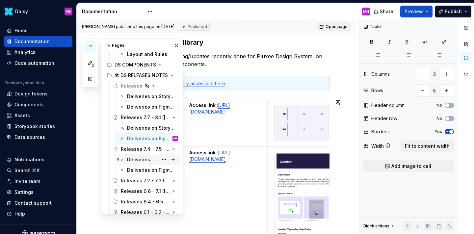
scroll to position [175, 0]
click at [155, 149] on icon "Page tree" at bounding box center [156, 149] width 2 height 1
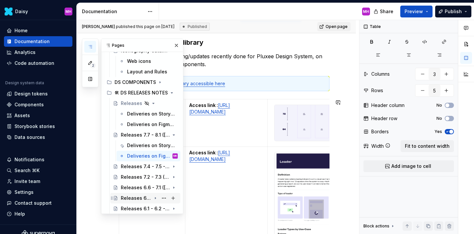
scroll to position [153, 0]
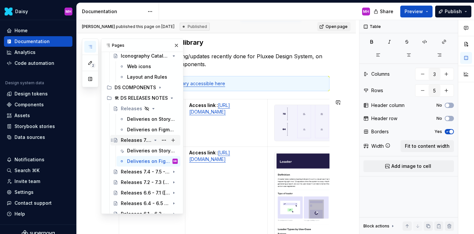
click at [154, 140] on icon "Page tree" at bounding box center [155, 140] width 5 height 5
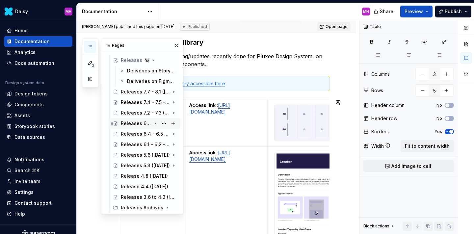
scroll to position [201, 0]
click at [149, 197] on div "Releases 3.6 to 4.3 ([DATE])" at bounding box center [139, 197] width 37 height 7
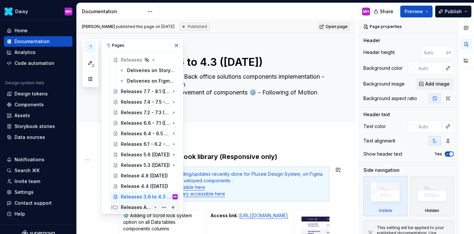
click at [133, 207] on div "Releases Archives" at bounding box center [136, 207] width 31 height 7
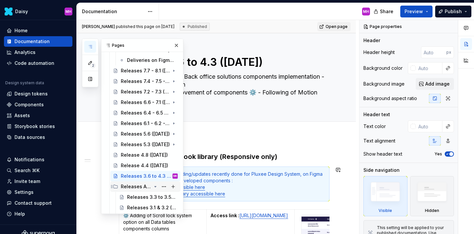
scroll to position [254, 0]
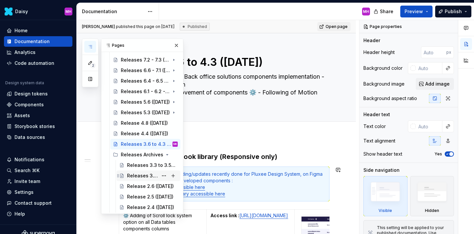
click at [138, 176] on div "Releases 3.1 & 3.2 ([DATE])" at bounding box center [142, 175] width 31 height 7
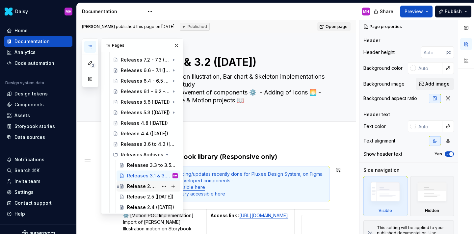
click at [136, 188] on div "Release 2.6 ([DATE])" at bounding box center [142, 186] width 31 height 7
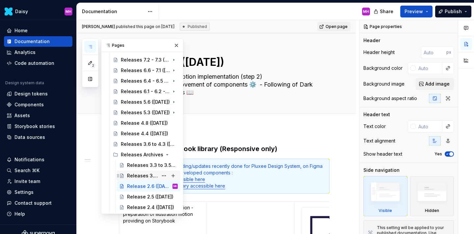
click at [137, 176] on div "Releases 3.1 & 3.2 ([DATE])" at bounding box center [142, 175] width 31 height 7
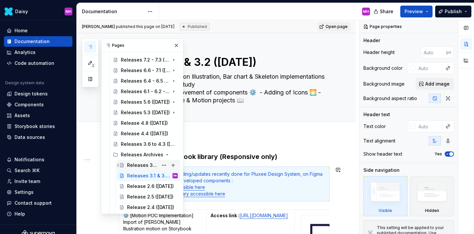
click at [137, 165] on div "Releases 3.3 to 3.5 ([DATE])" at bounding box center [142, 165] width 31 height 7
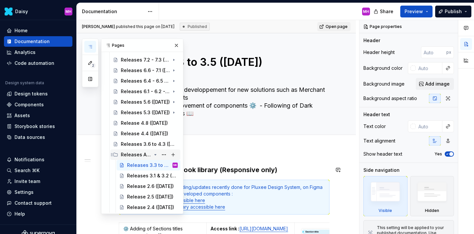
click at [154, 154] on icon "Page tree" at bounding box center [155, 154] width 5 height 5
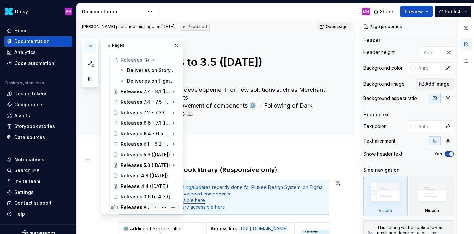
click at [156, 206] on icon "Page tree" at bounding box center [155, 207] width 5 height 5
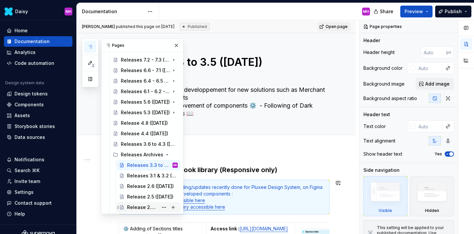
click at [142, 208] on div "Release 2.4 ([DATE])" at bounding box center [142, 207] width 31 height 7
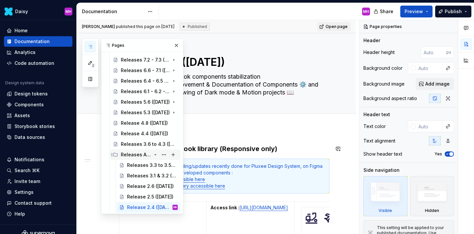
click at [156, 153] on icon "Page tree" at bounding box center [155, 154] width 5 height 5
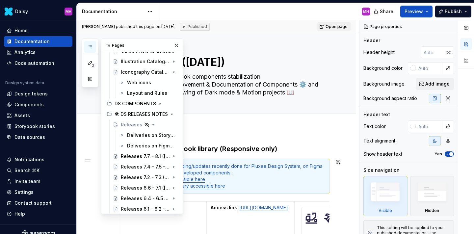
scroll to position [135, 0]
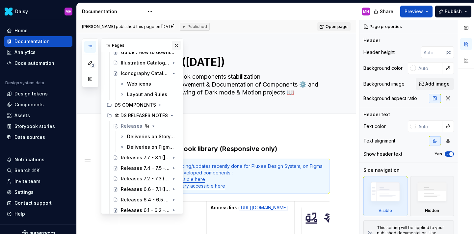
click at [176, 46] on button "button" at bounding box center [176, 45] width 9 height 9
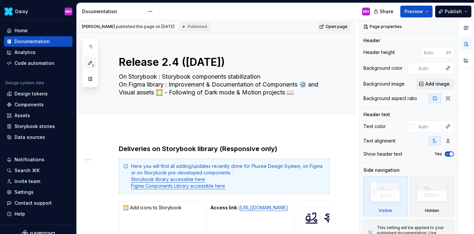
scroll to position [0, 0]
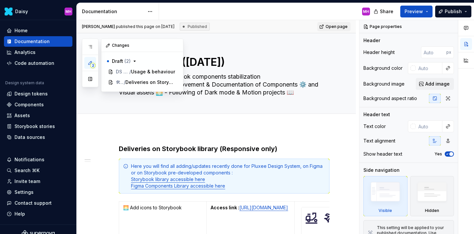
click at [92, 62] on icon "button" at bounding box center [90, 62] width 5 height 5
click at [175, 46] on button "button" at bounding box center [176, 45] width 9 height 9
